Goal: Task Accomplishment & Management: Manage account settings

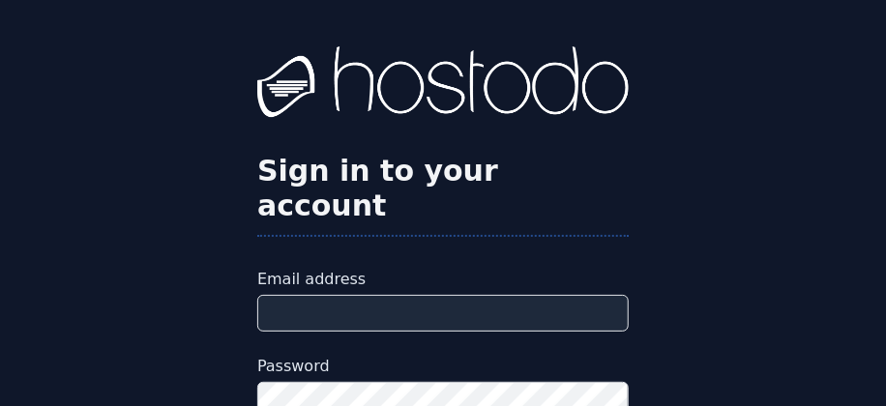
click at [357, 295] on input "Email address" at bounding box center [442, 313] width 371 height 37
type input "**********"
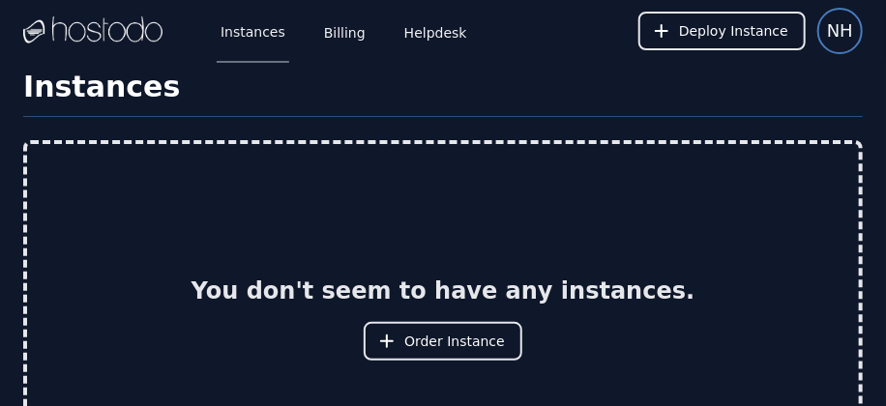
click at [835, 20] on span "NH" at bounding box center [840, 30] width 26 height 27
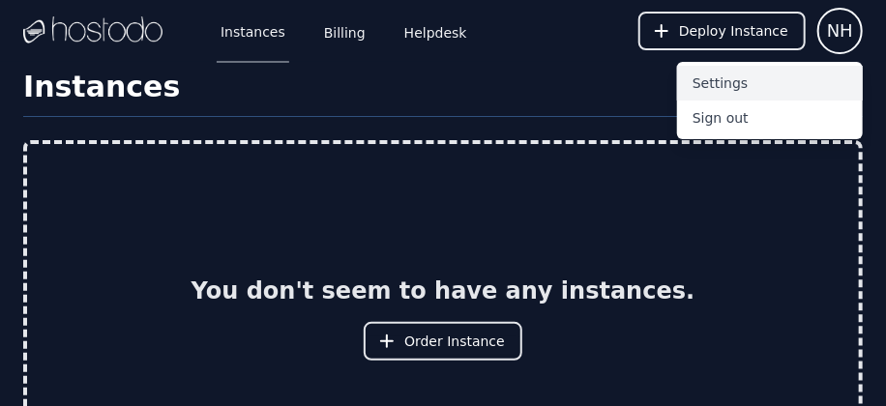
click at [730, 82] on button "Settings" at bounding box center [770, 83] width 186 height 35
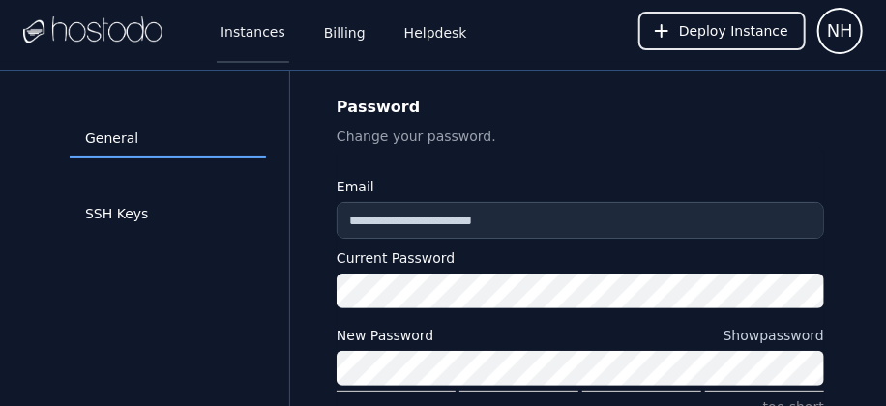
click at [236, 29] on link "Instances" at bounding box center [253, 31] width 73 height 64
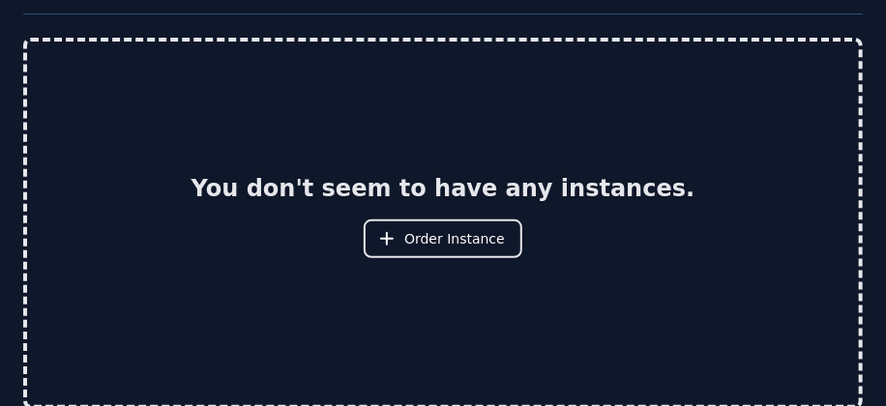
scroll to position [120, 0]
